Goal: Transaction & Acquisition: Book appointment/travel/reservation

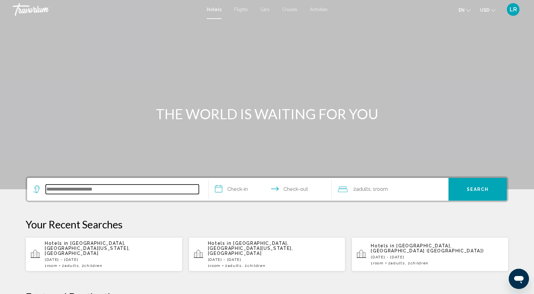
click at [122, 193] on input "Search widget" at bounding box center [122, 189] width 153 height 9
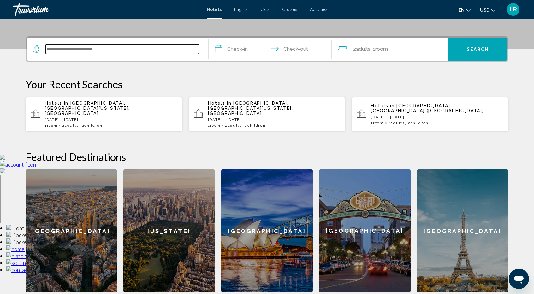
scroll to position [156, 0]
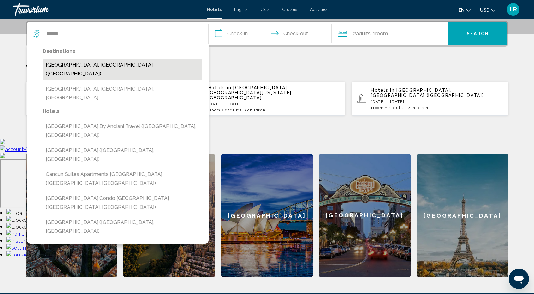
click at [84, 63] on button "Cancun, Mexico (CUN)" at bounding box center [123, 69] width 160 height 21
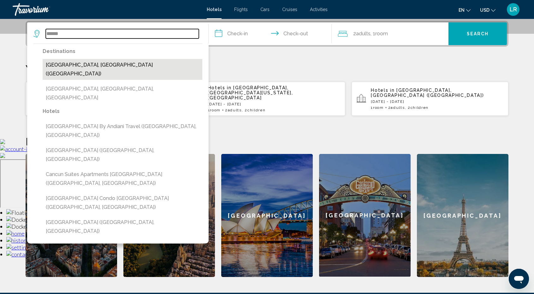
type input "**********"
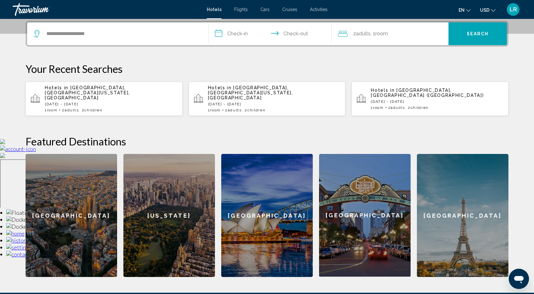
click at [239, 33] on input "**********" at bounding box center [272, 34] width 126 height 25
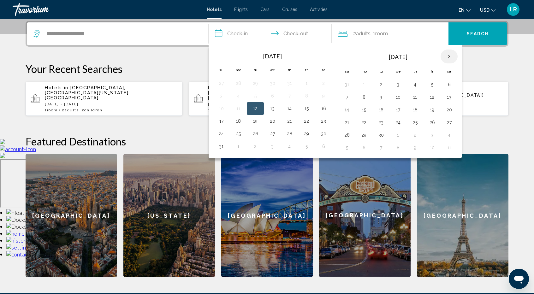
click at [450, 55] on th "Next month" at bounding box center [449, 57] width 17 height 14
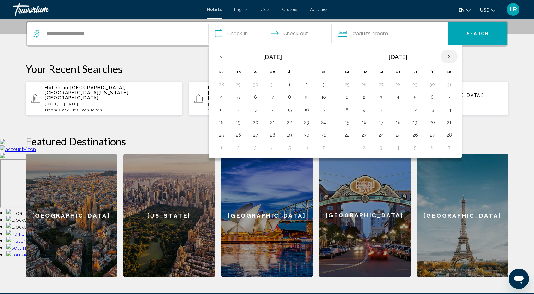
click at [450, 55] on th "Next month" at bounding box center [449, 57] width 17 height 14
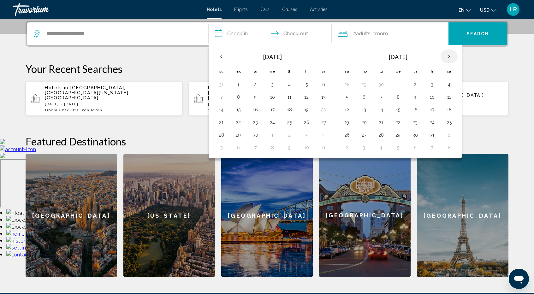
click at [450, 55] on th "Next month" at bounding box center [449, 57] width 17 height 14
click at [238, 109] on button "13" at bounding box center [238, 109] width 10 height 9
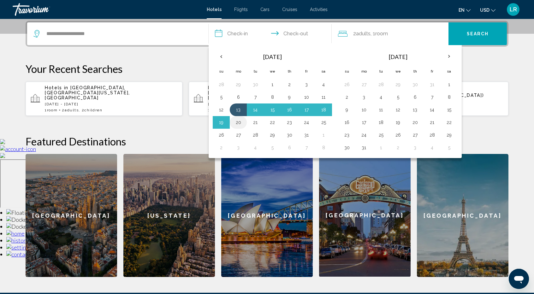
click at [239, 121] on button "20" at bounding box center [238, 122] width 10 height 9
type input "**********"
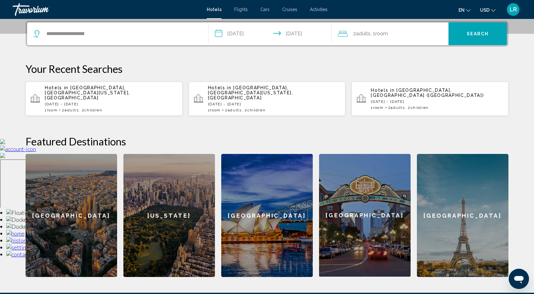
click at [421, 31] on div "2 Adult Adults , 1 Room rooms" at bounding box center [393, 33] width 111 height 9
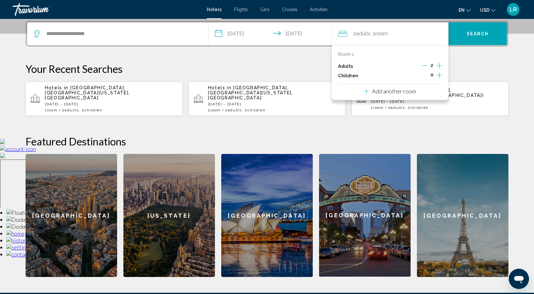
click at [439, 75] on icon "Increment children" at bounding box center [440, 75] width 6 height 8
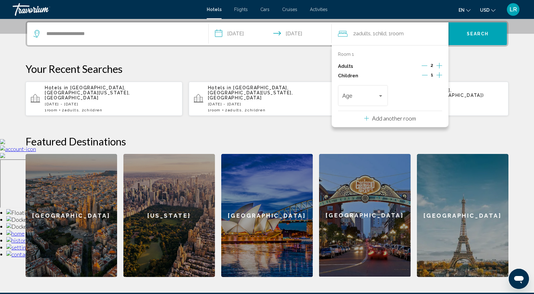
click at [439, 75] on icon "Increment children" at bounding box center [440, 75] width 6 height 8
click at [381, 95] on div "Travelers: 2 adults, 2 children" at bounding box center [380, 96] width 3 height 2
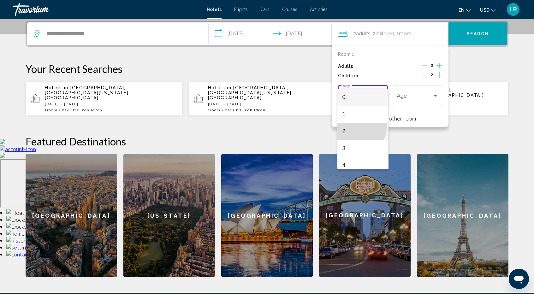
click at [359, 127] on span "2" at bounding box center [363, 131] width 41 height 17
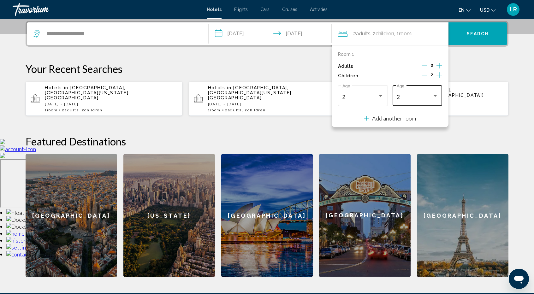
click at [418, 93] on div "2 Age" at bounding box center [417, 95] width 41 height 22
click at [418, 130] on span "4" at bounding box center [417, 131] width 41 height 17
click at [465, 39] on button "Search" at bounding box center [478, 33] width 58 height 23
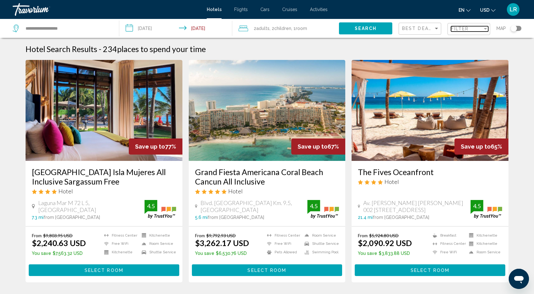
click at [463, 28] on span "Filter" at bounding box center [460, 28] width 18 height 5
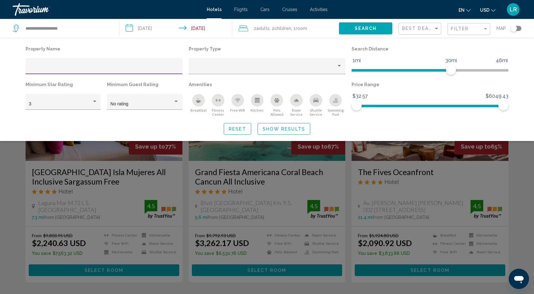
click at [114, 67] on input "Hotel Filters" at bounding box center [104, 68] width 150 height 5
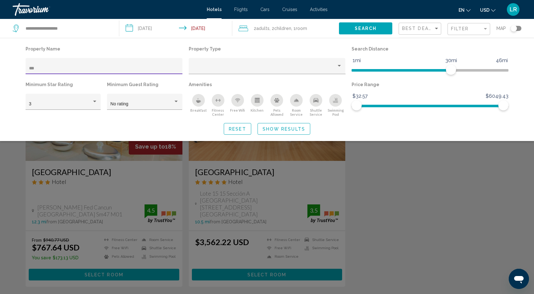
type input "***"
click at [432, 189] on div "Search widget" at bounding box center [267, 195] width 534 height 200
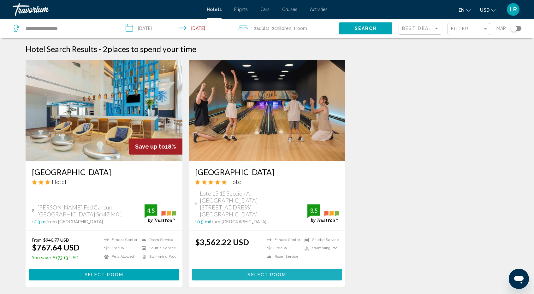
click at [296, 269] on button "Select Room" at bounding box center [267, 275] width 151 height 12
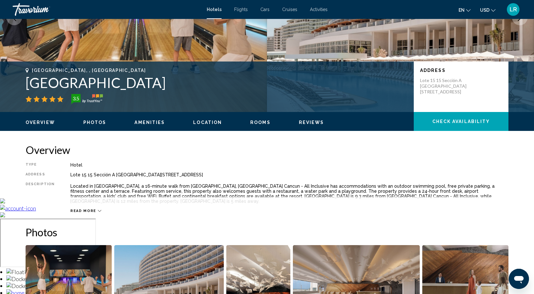
click at [471, 118] on button "Check Availability" at bounding box center [461, 121] width 95 height 19
